Goal: Contribute content: Add original content to the website for others to see

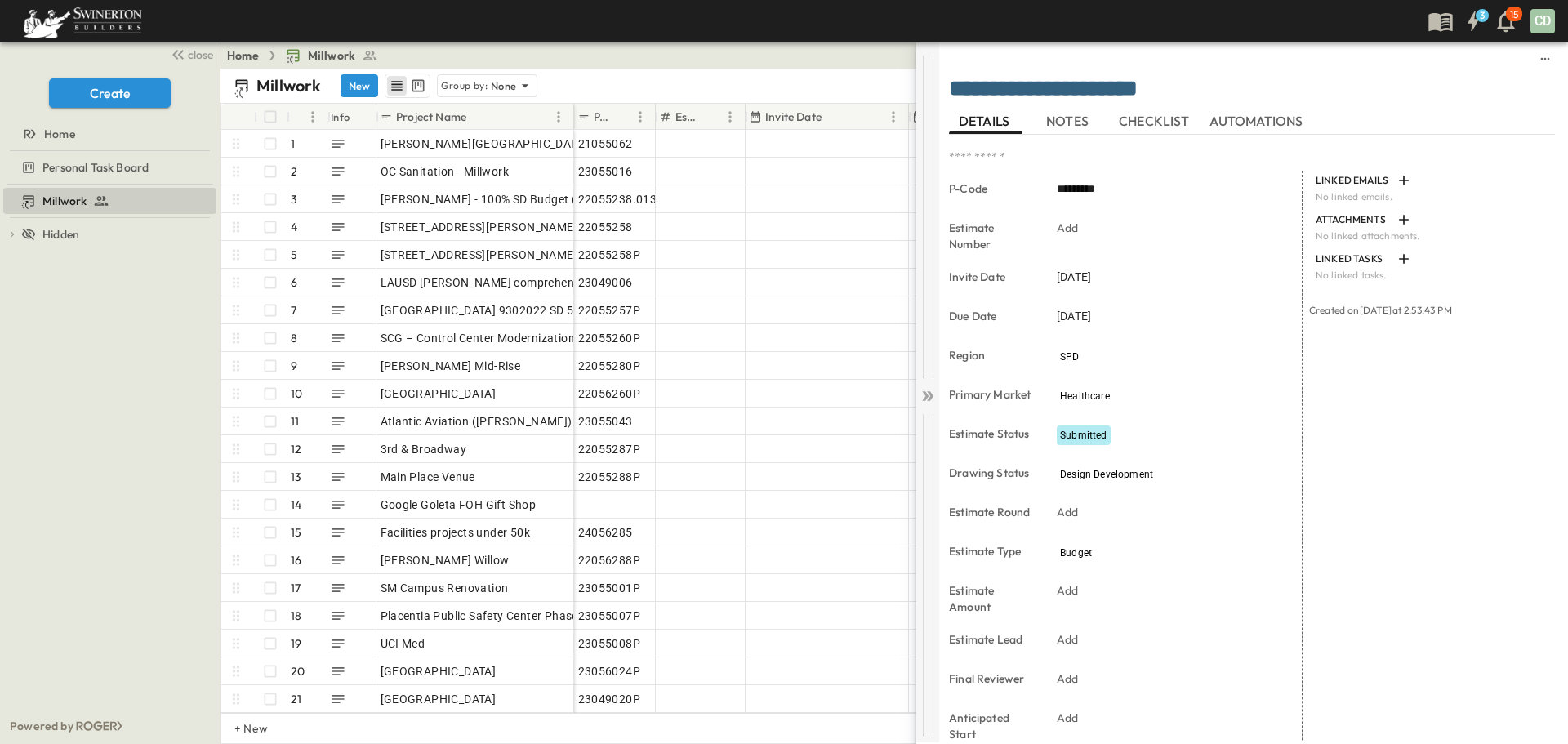
drag, startPoint x: 929, startPoint y: 398, endPoint x: 732, endPoint y: 418, distance: 198.0
click at [929, 398] on icon at bounding box center [930, 395] width 6 height 10
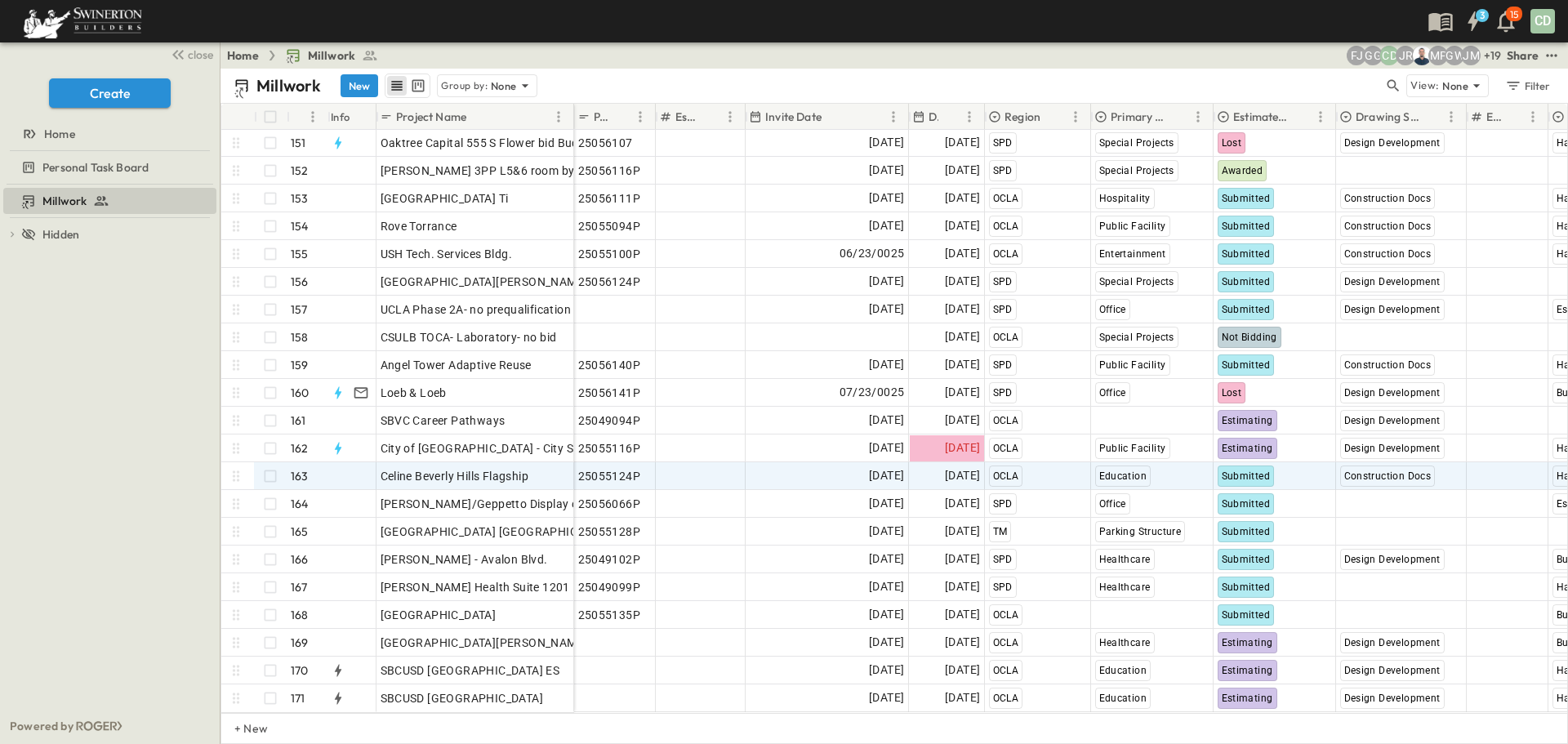
scroll to position [4179, 0]
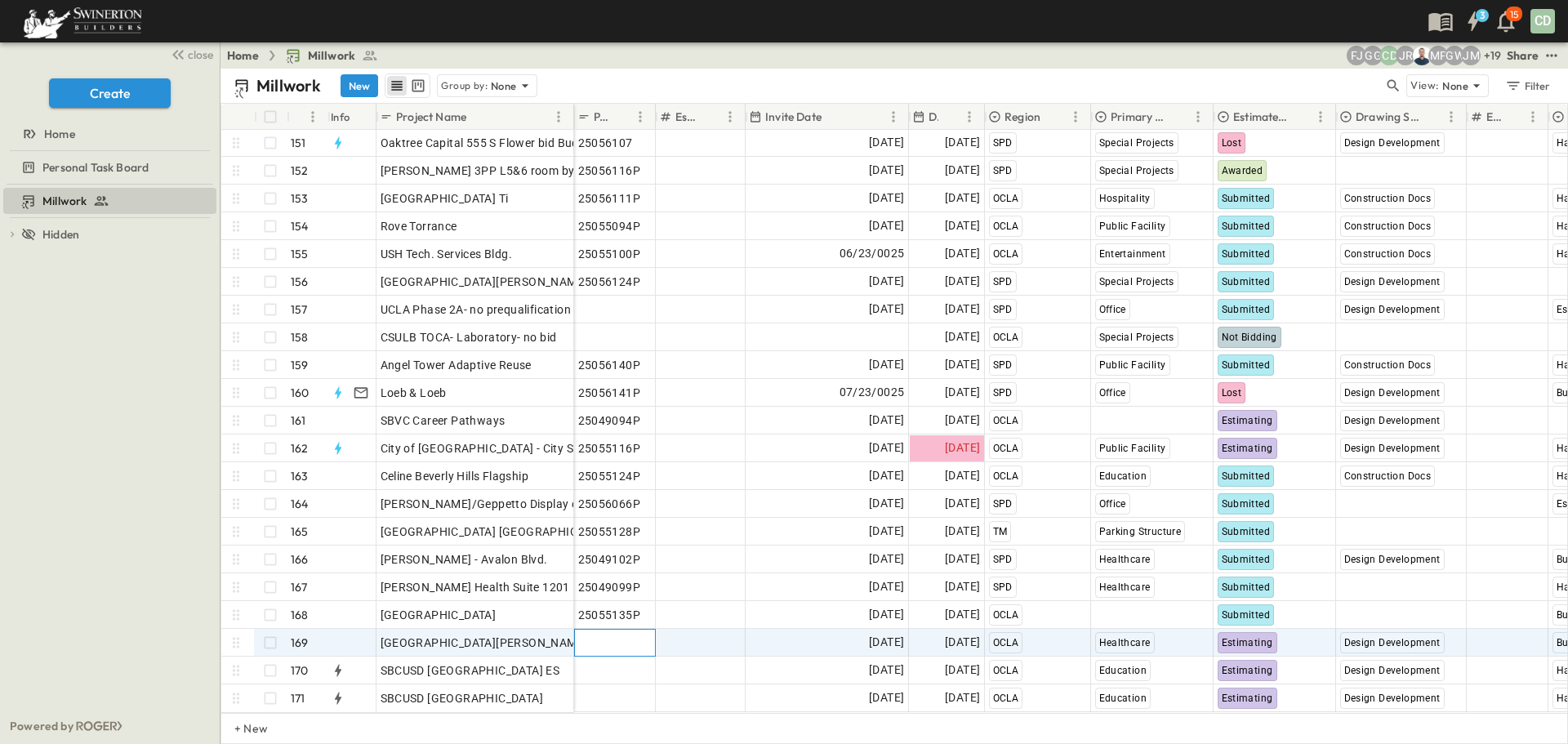
click at [625, 635] on span "Add P-Code" at bounding box center [609, 643] width 63 height 16
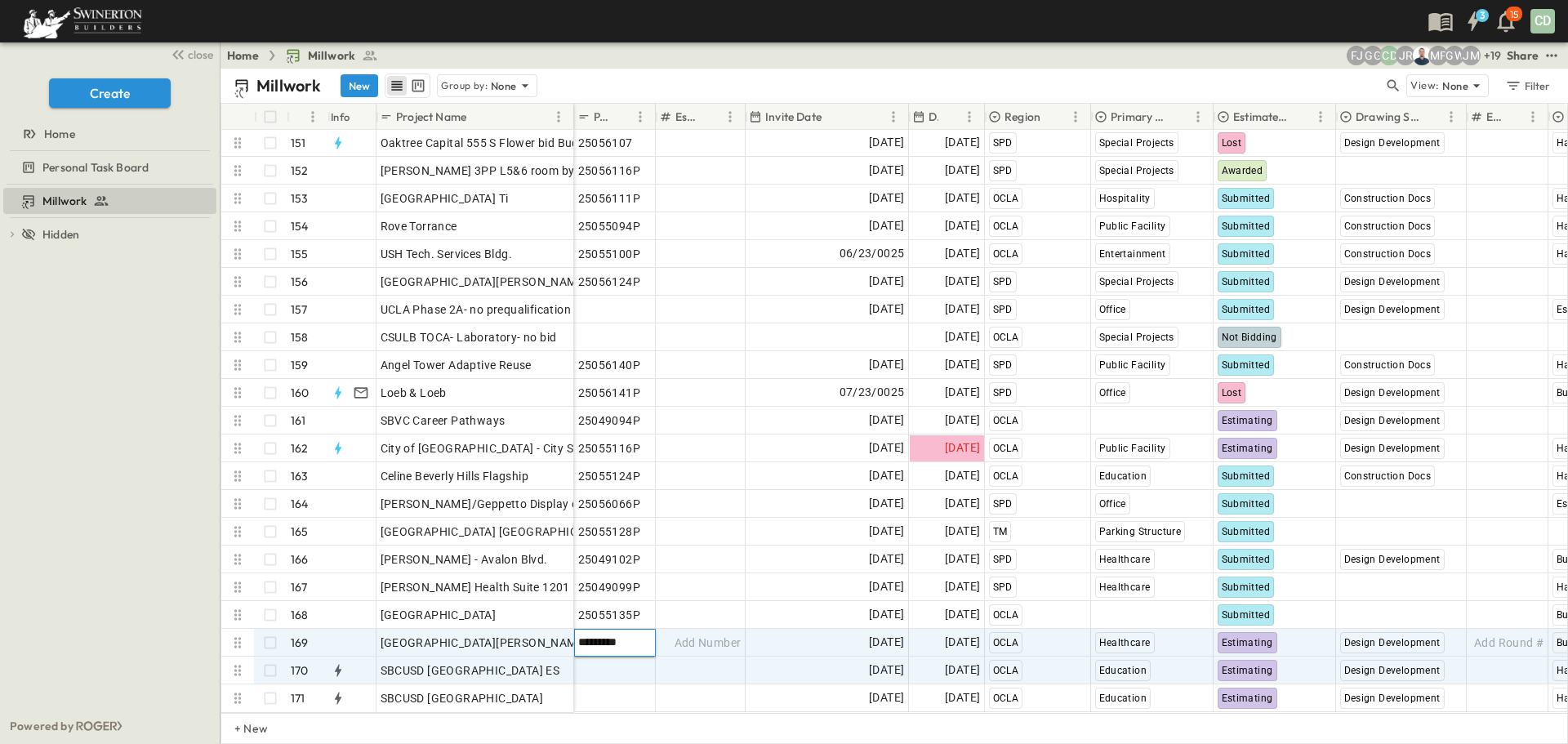
type input "*********"
click at [628, 665] on span "Add P-Code" at bounding box center [609, 671] width 63 height 16
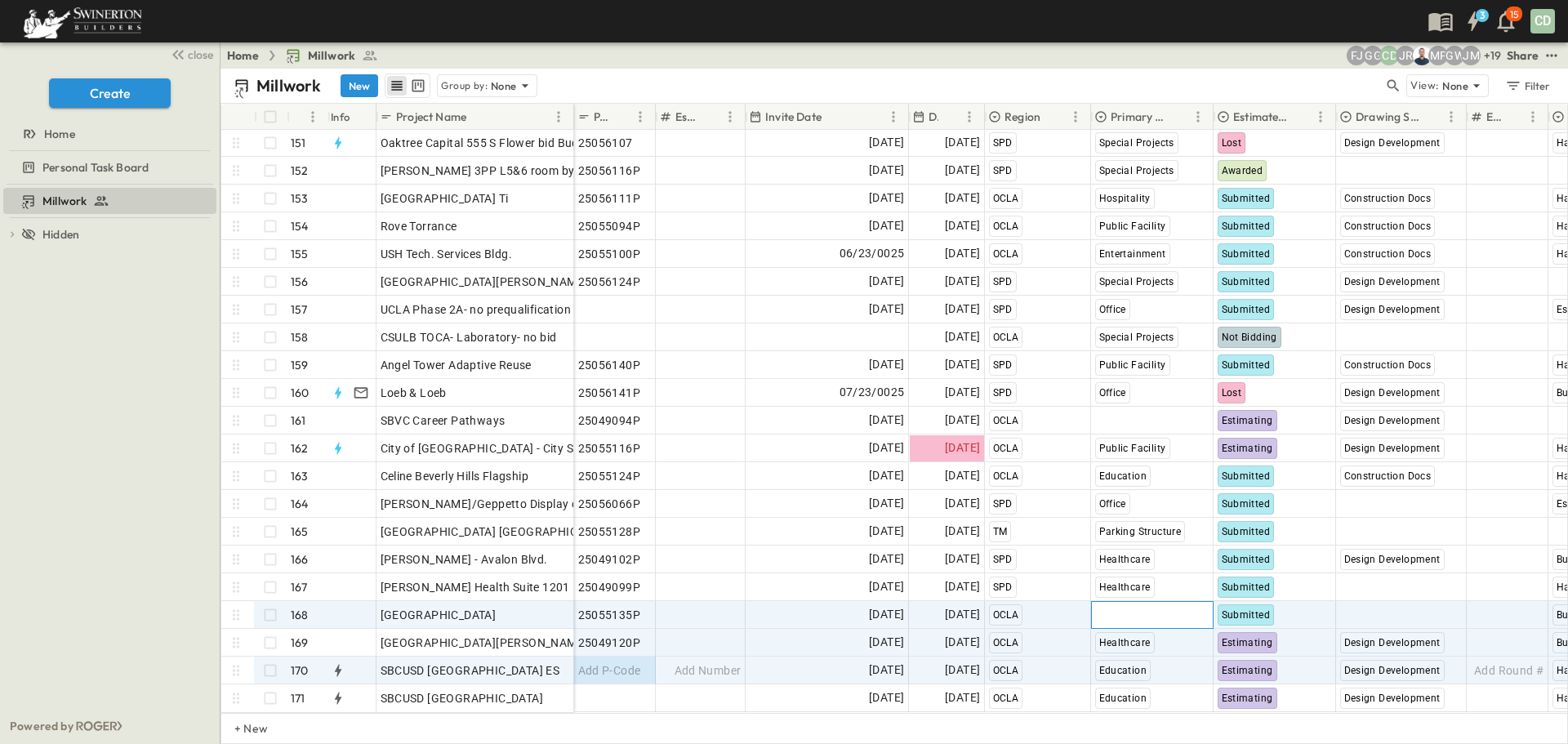
click at [1115, 607] on span "Select Market" at bounding box center [1131, 615] width 73 height 16
click at [612, 663] on span "Add P-Code" at bounding box center [609, 671] width 63 height 16
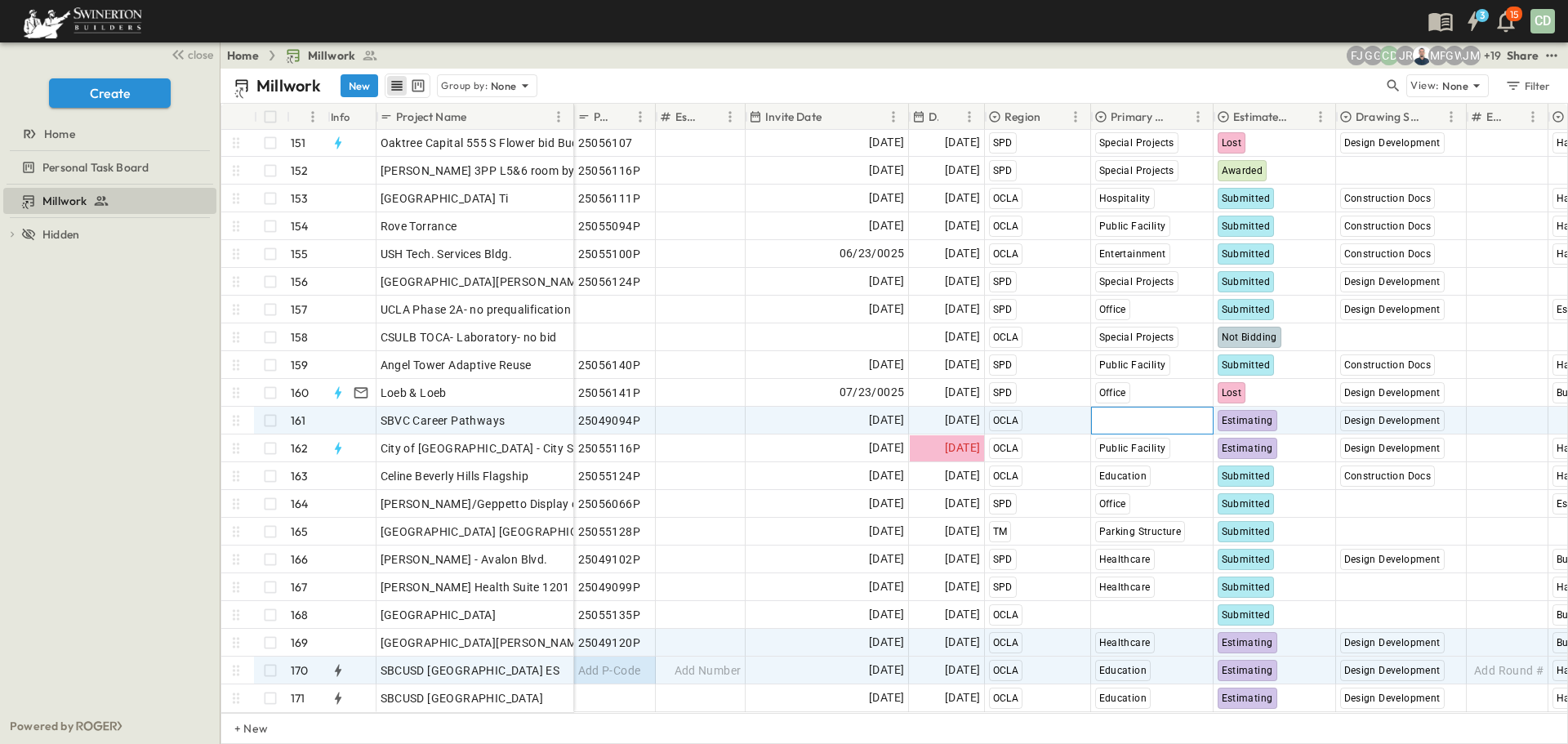
click at [1122, 414] on span "Select Market" at bounding box center [1131, 421] width 73 height 16
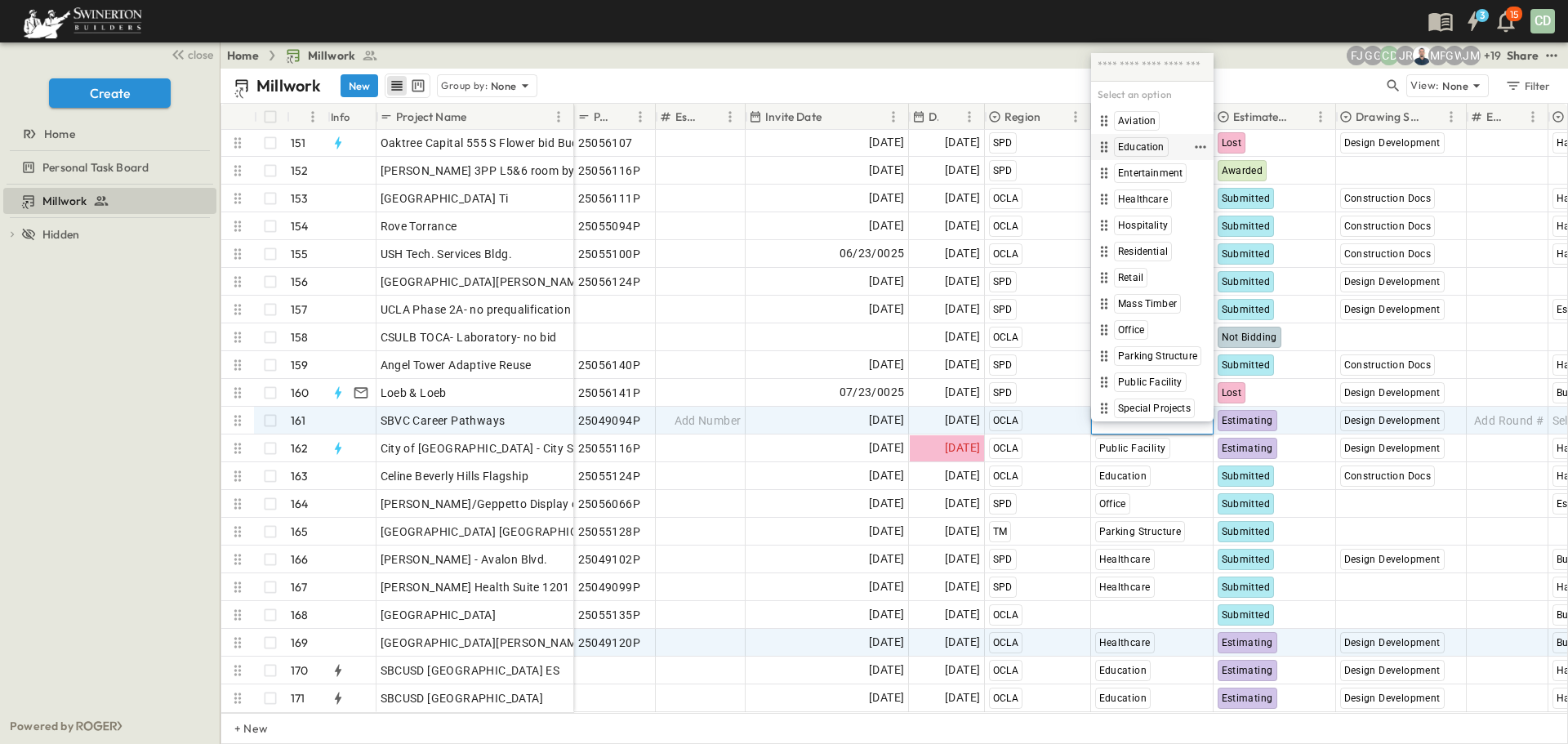
click at [1147, 144] on span "Education" at bounding box center [1141, 147] width 47 height 13
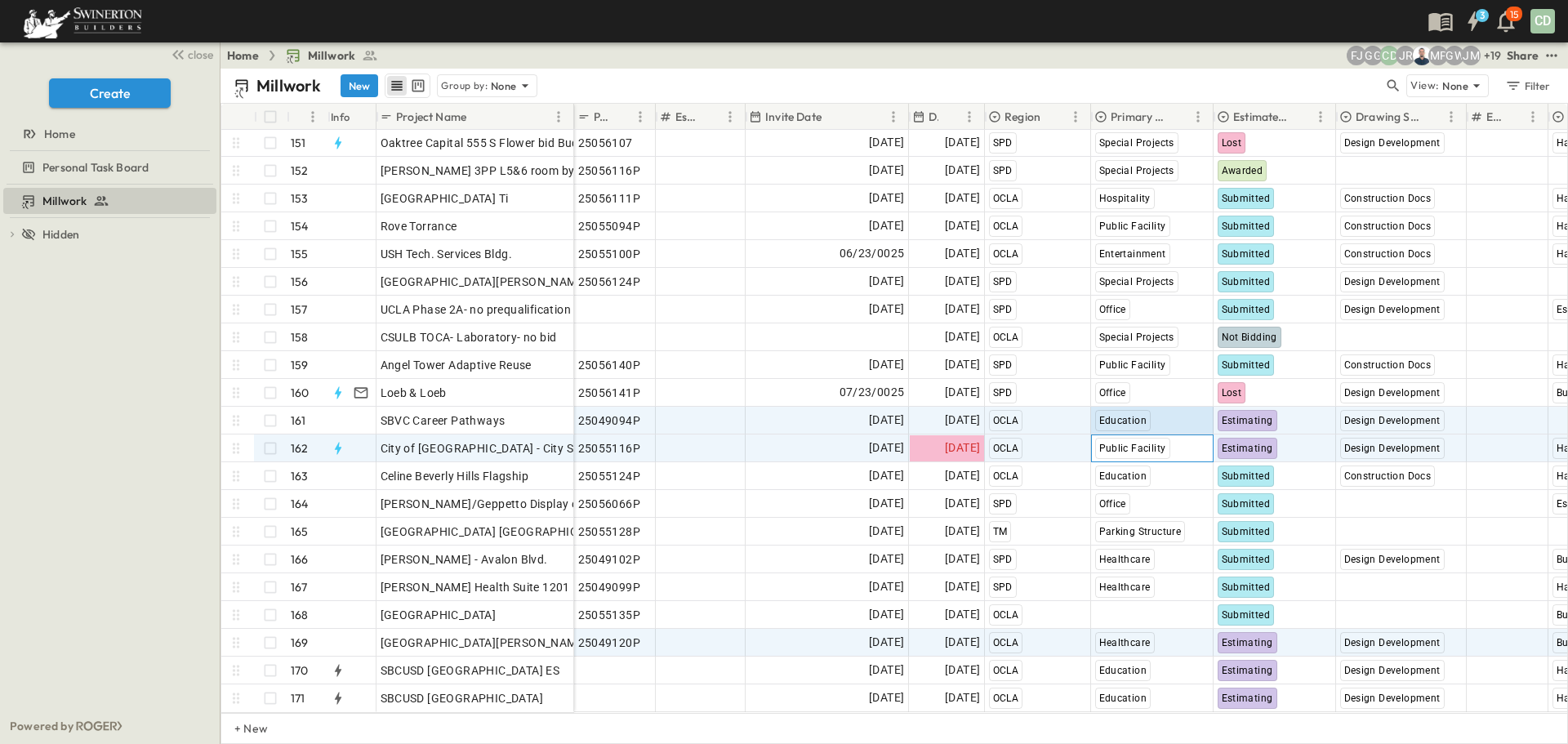
click at [1177, 442] on div "Public Facility" at bounding box center [1152, 448] width 121 height 26
